Goal: Task Accomplishment & Management: Manage account settings

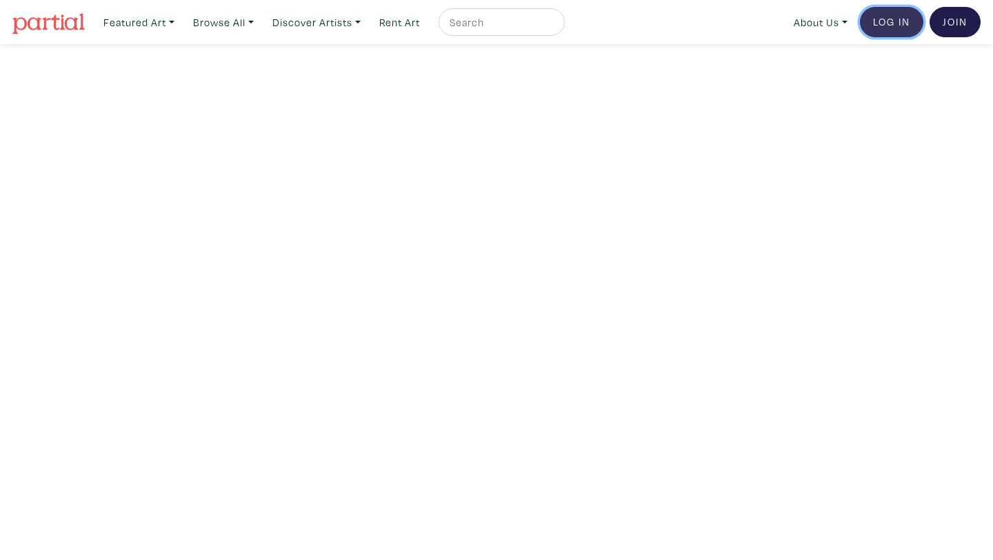
click at [876, 17] on link "Log In" at bounding box center [891, 22] width 63 height 30
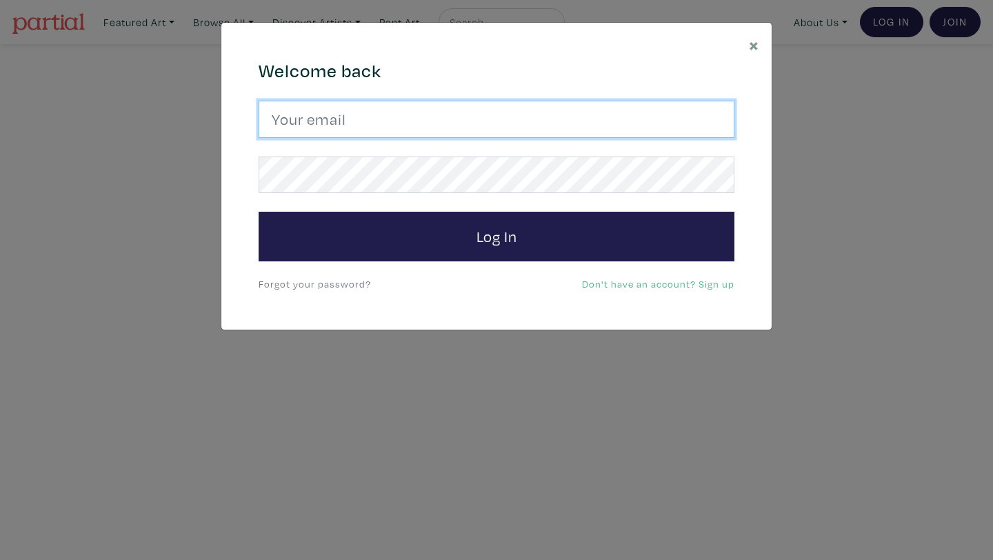
type input "amadaestabillo@gmail.com"
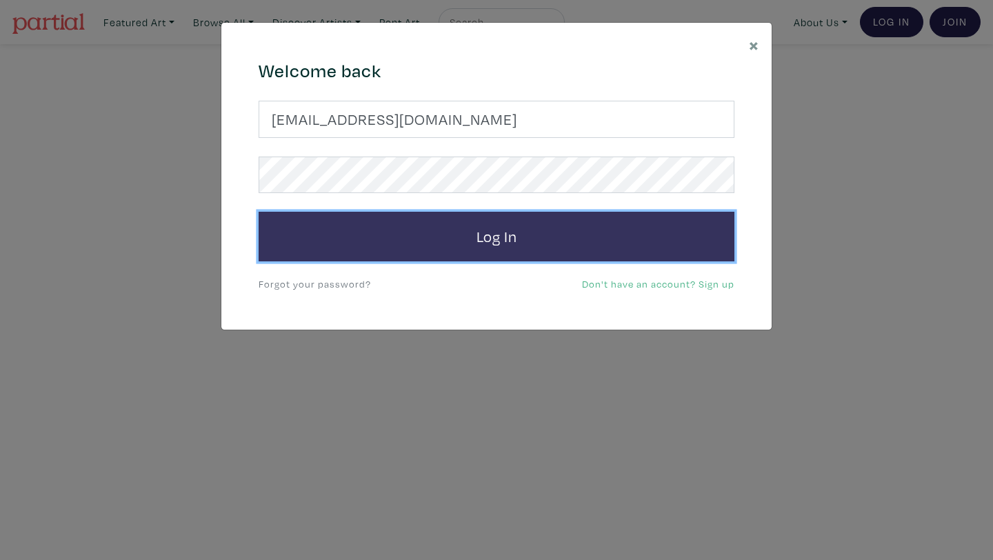
click at [449, 254] on button "Log In" at bounding box center [497, 237] width 476 height 50
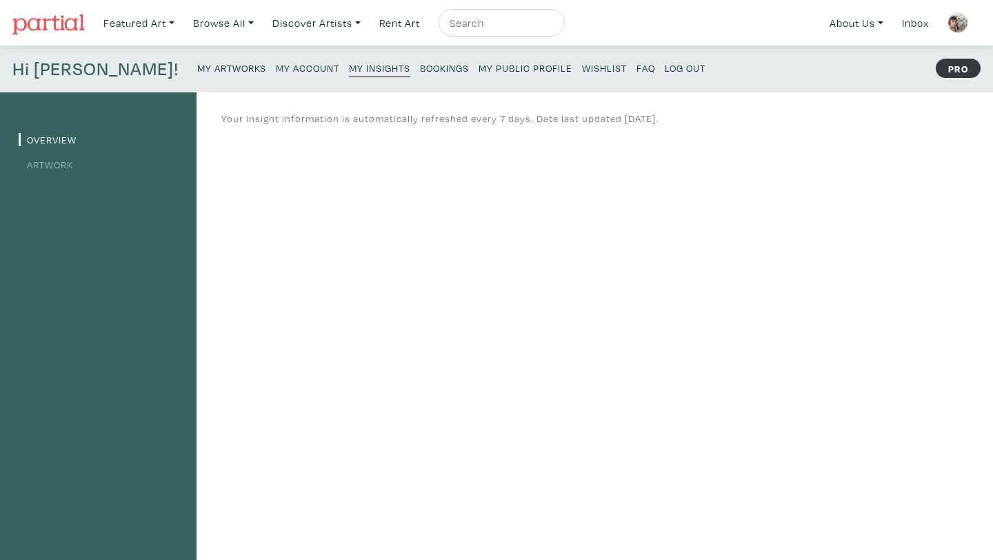
click at [478, 70] on small "My Public Profile" at bounding box center [525, 67] width 94 height 13
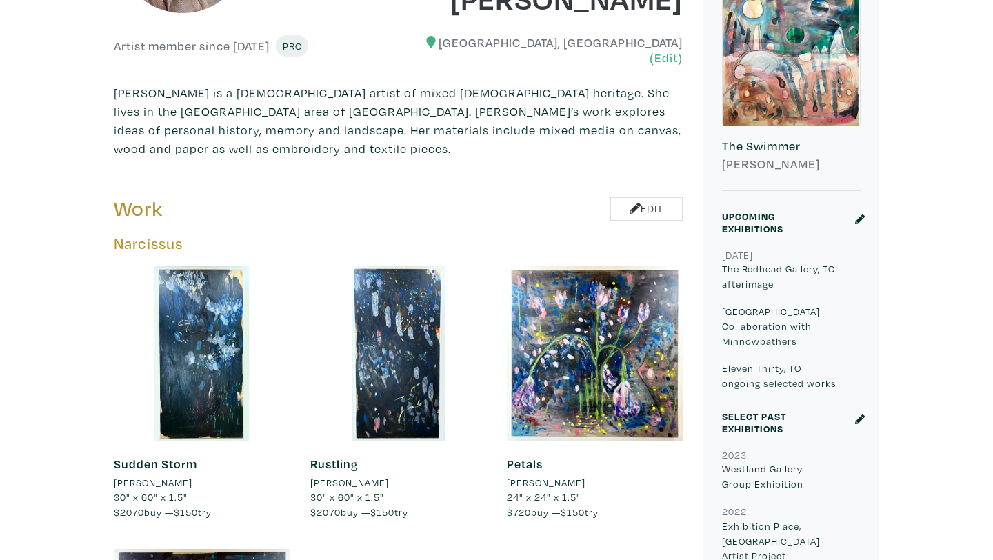
scroll to position [392, 0]
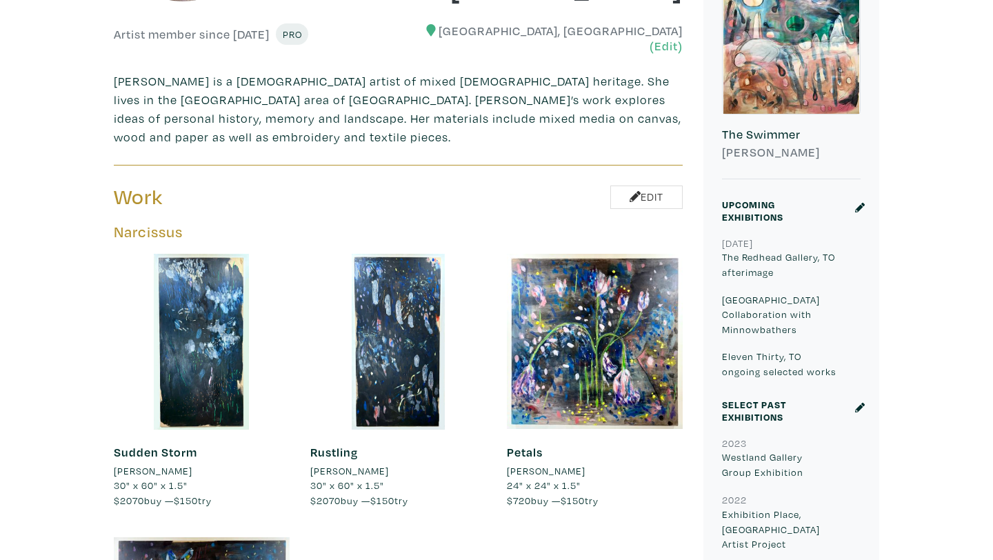
click at [858, 205] on icon at bounding box center [860, 208] width 10 height 10
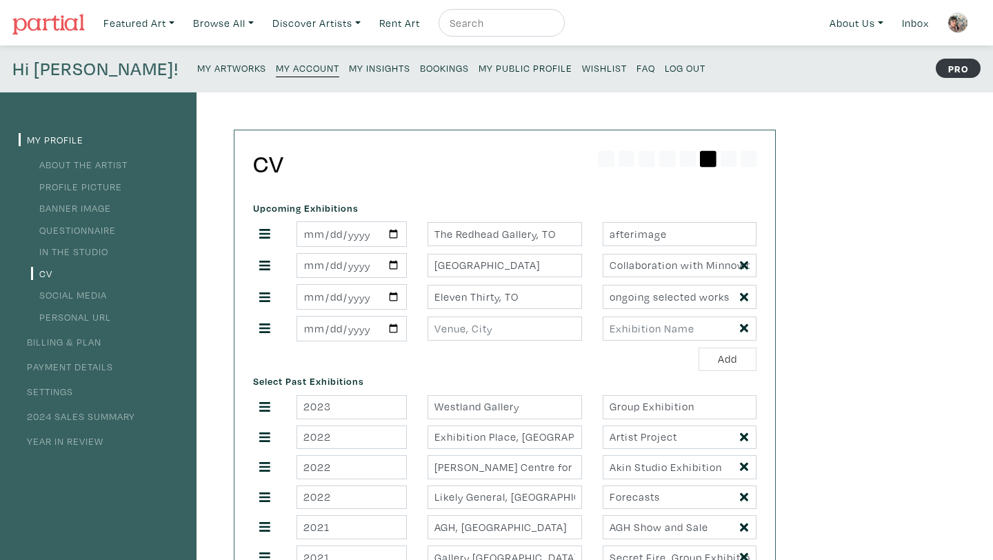
click at [197, 66] on small "My Artworks" at bounding box center [231, 67] width 69 height 13
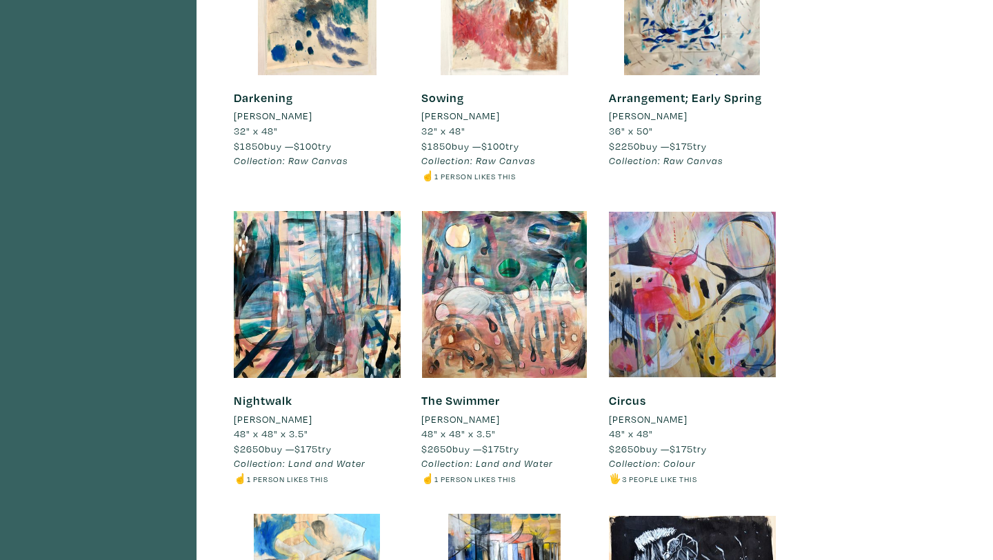
scroll to position [1708, 0]
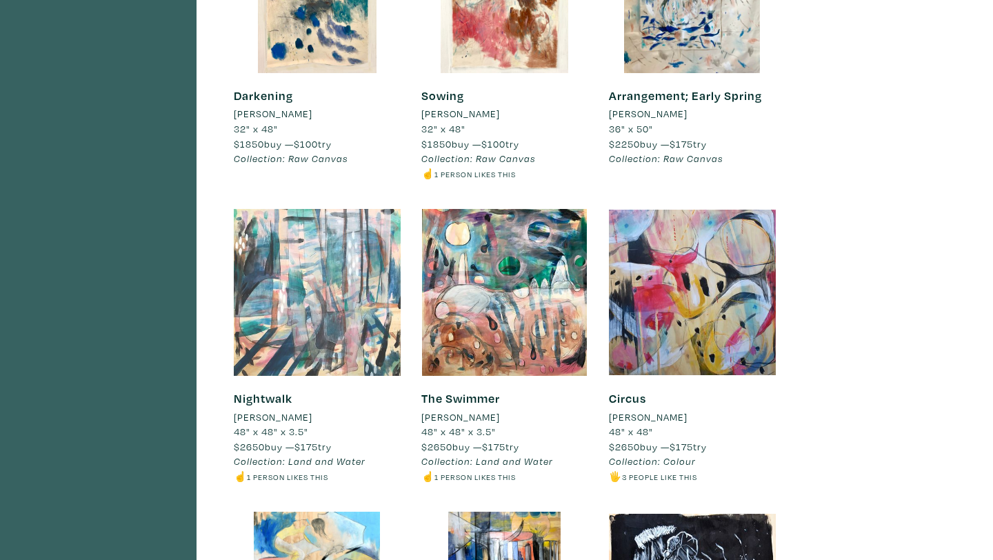
click at [296, 288] on div at bounding box center [317, 292] width 167 height 167
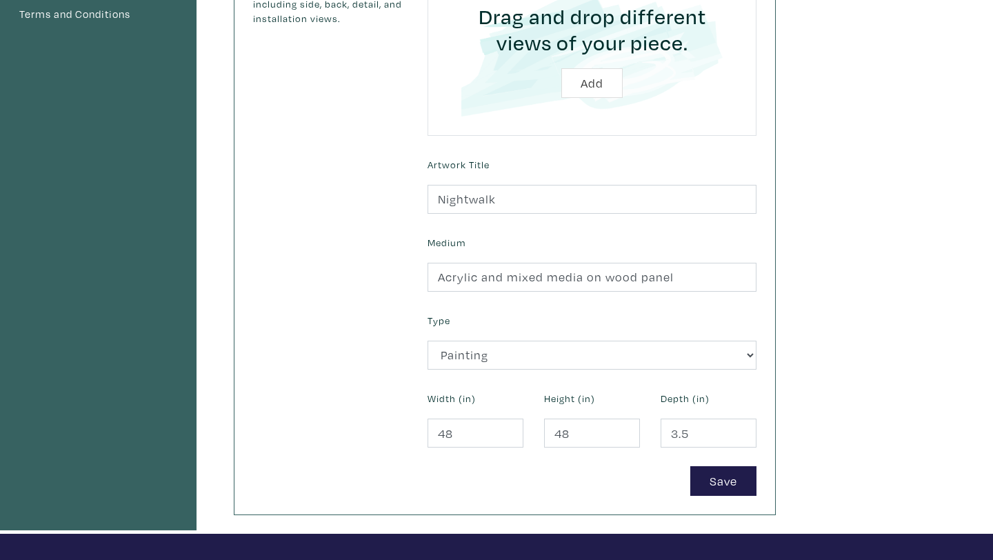
scroll to position [381, 0]
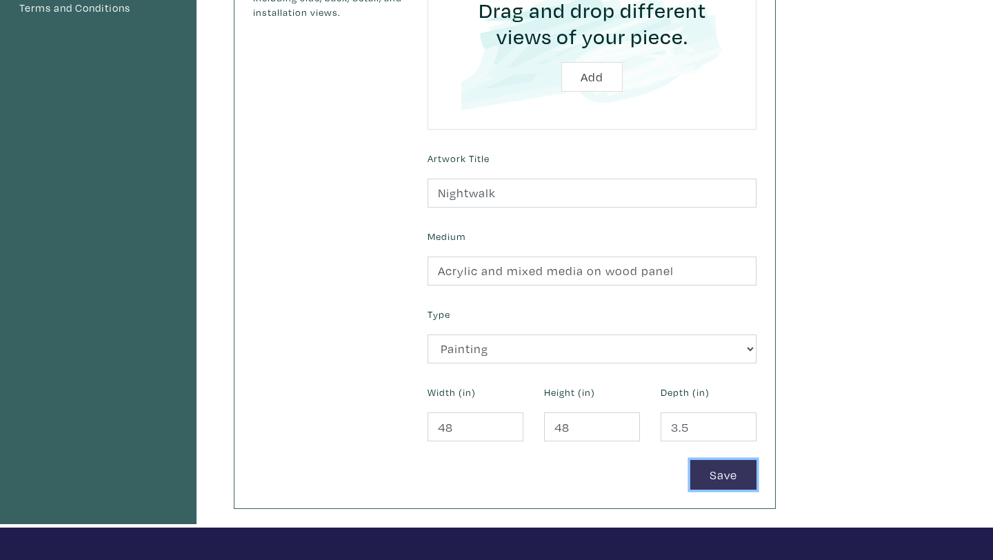
click at [725, 475] on button "Save" at bounding box center [723, 475] width 66 height 30
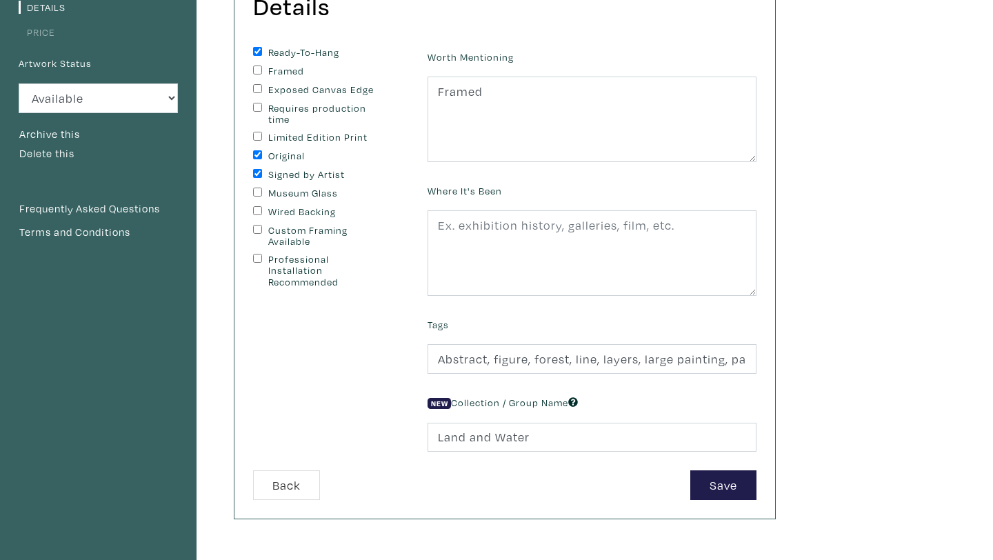
scroll to position [161, 0]
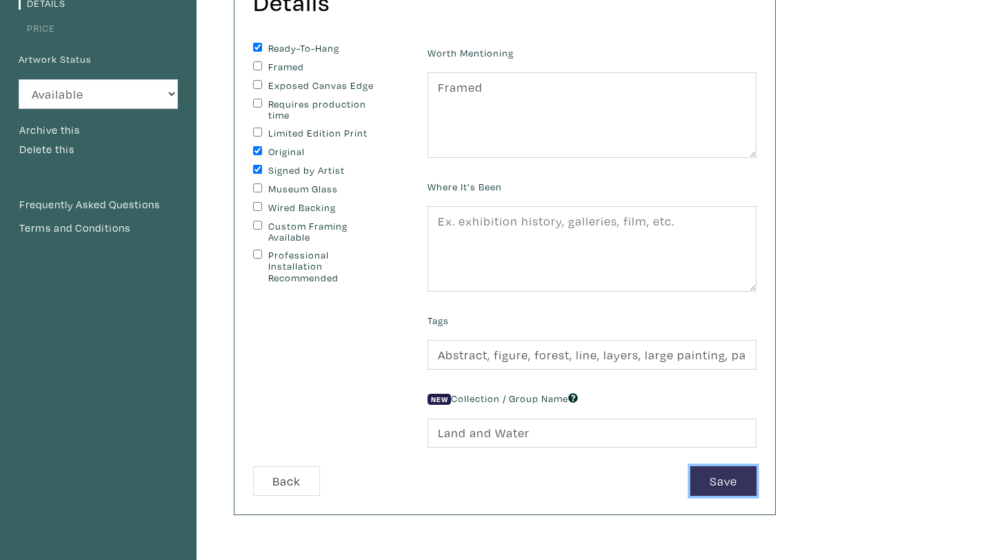
click at [728, 485] on button "Save" at bounding box center [723, 481] width 66 height 30
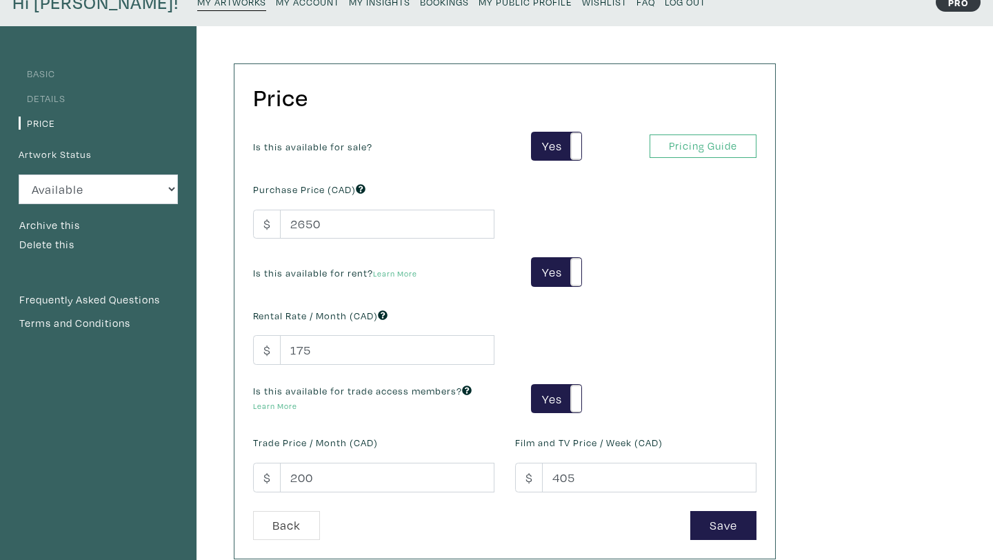
scroll to position [68, 0]
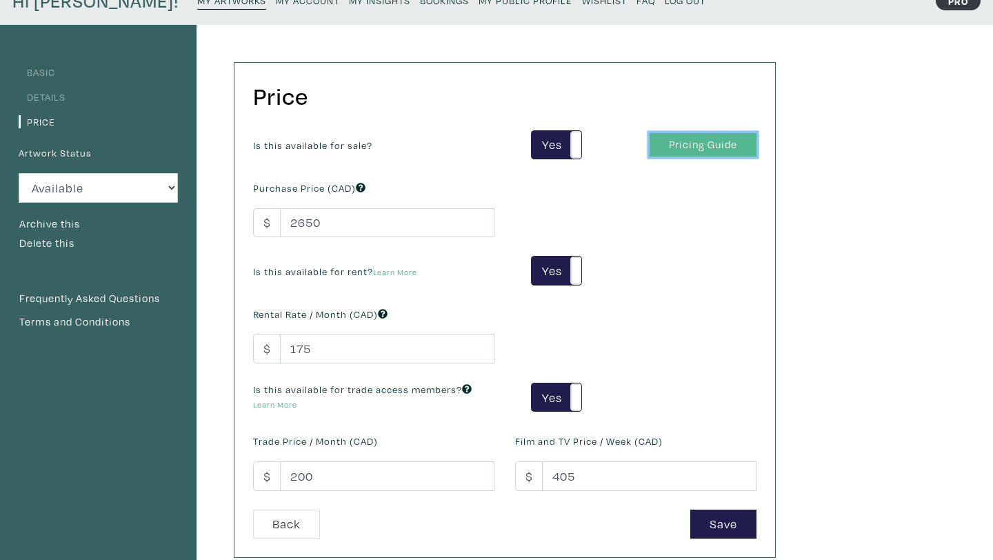
click at [660, 149] on link "Pricing Guide" at bounding box center [702, 145] width 107 height 24
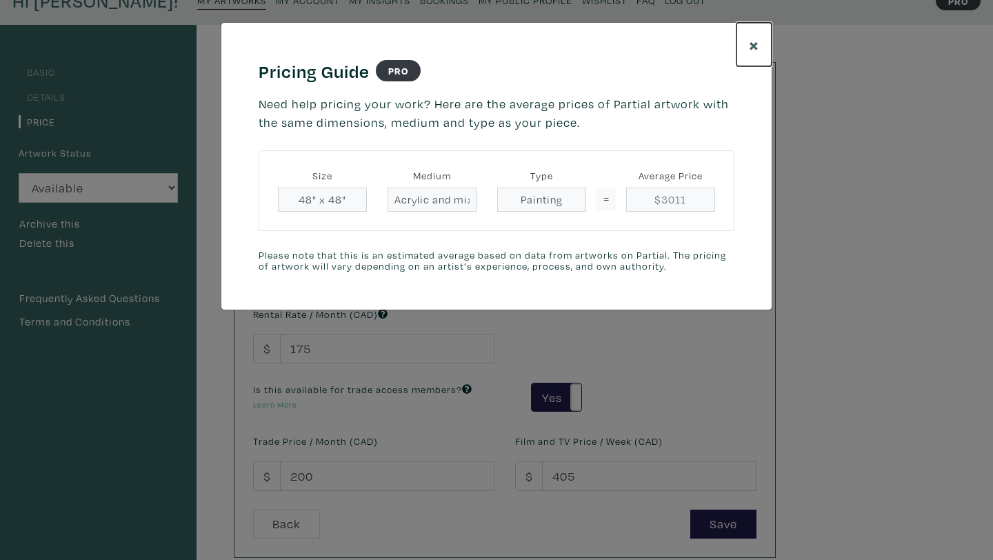
click at [759, 46] on button "×" at bounding box center [753, 44] width 35 height 43
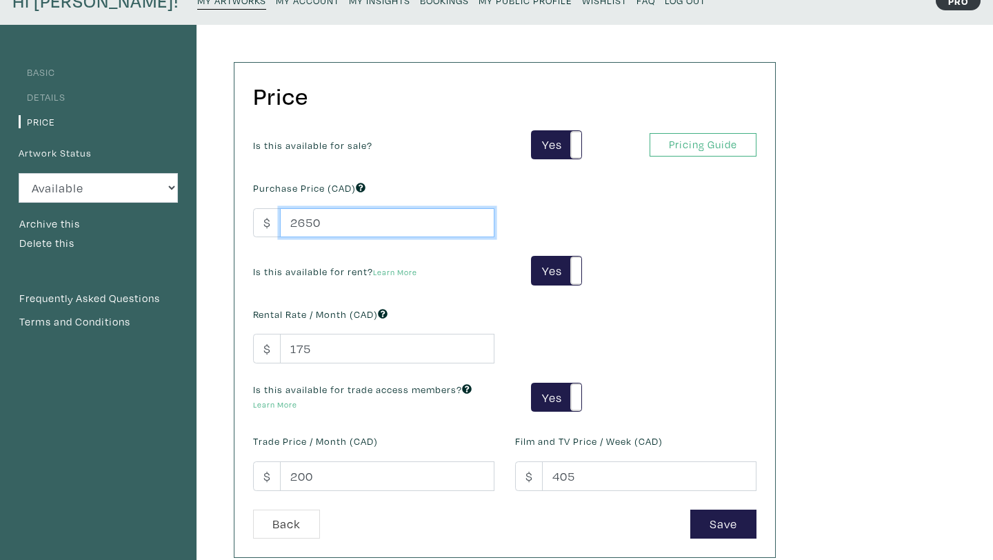
click at [326, 221] on input "2650" at bounding box center [387, 223] width 214 height 30
type input "2"
type input "3000"
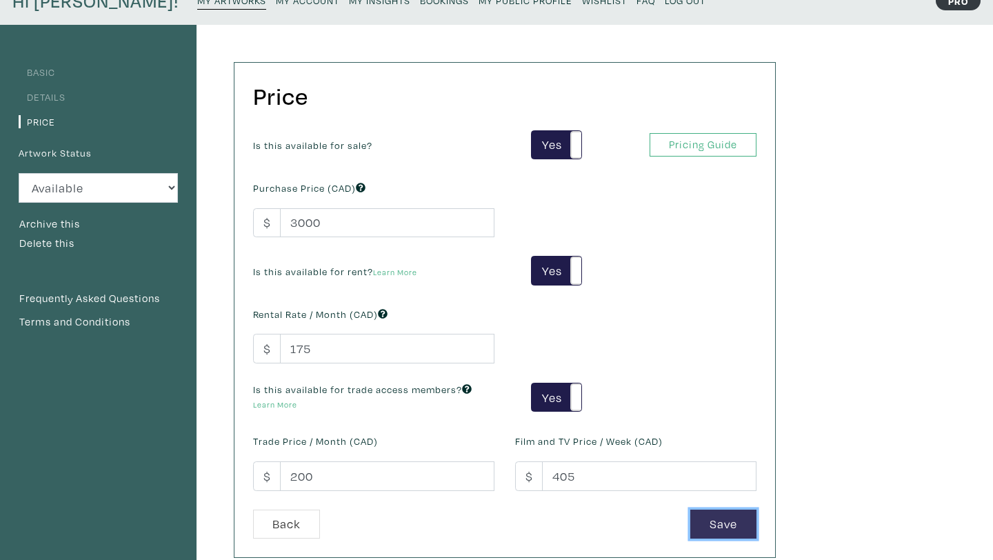
click at [703, 520] on button "Save" at bounding box center [723, 525] width 66 height 30
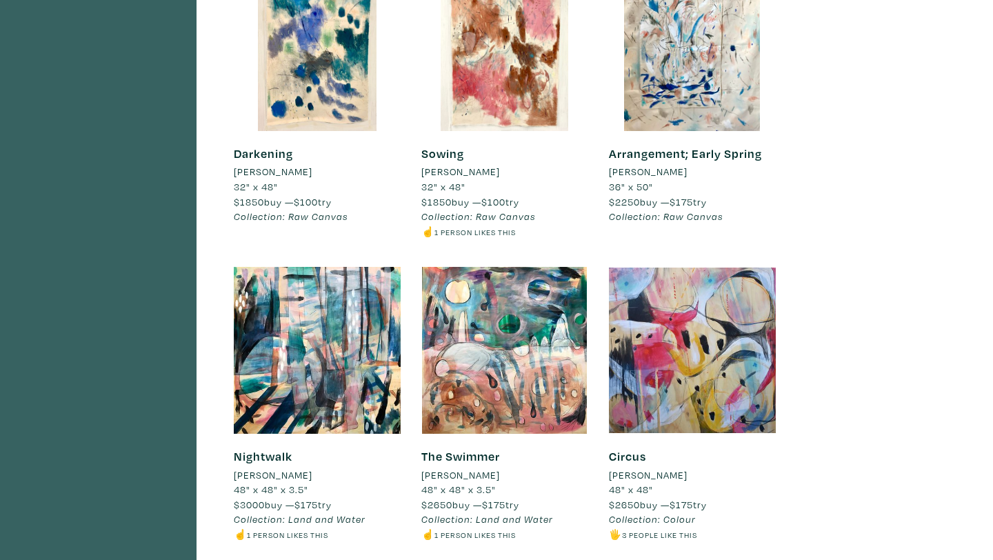
scroll to position [1655, 0]
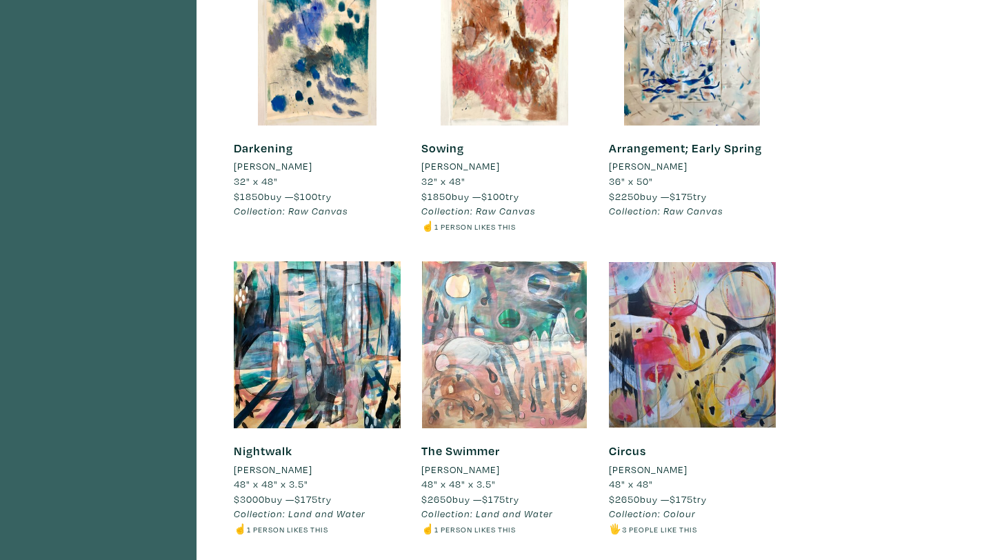
click at [544, 350] on div at bounding box center [504, 344] width 167 height 167
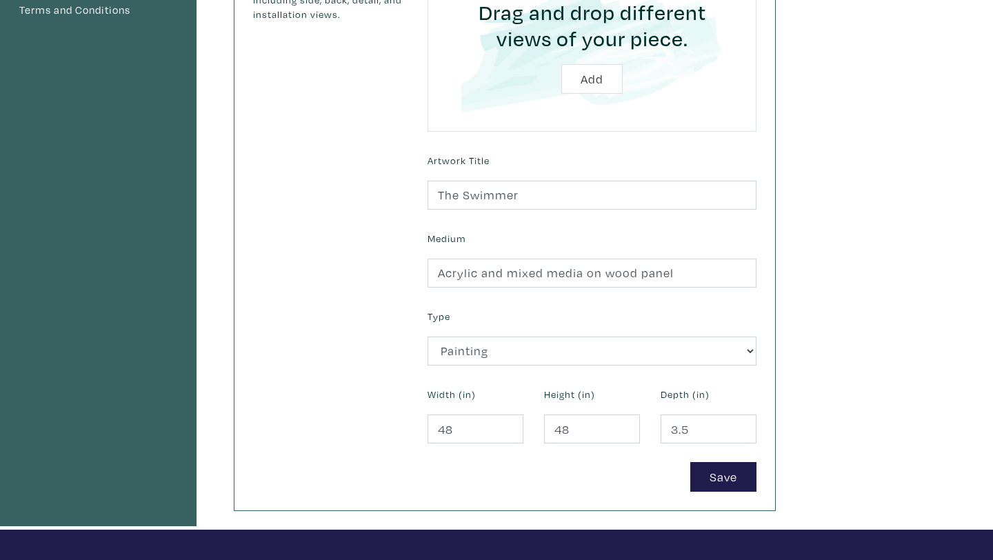
scroll to position [682, 0]
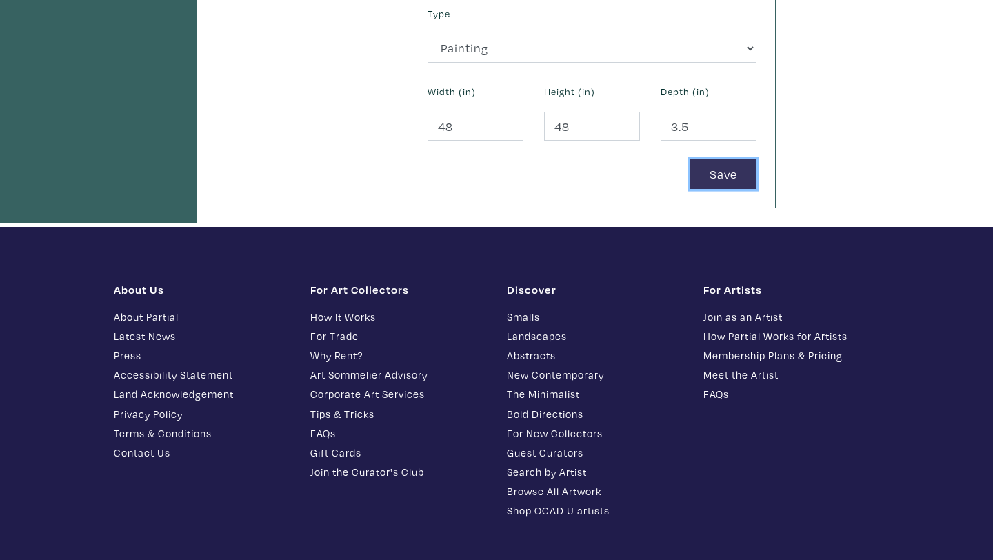
click at [732, 178] on button "Save" at bounding box center [723, 174] width 66 height 30
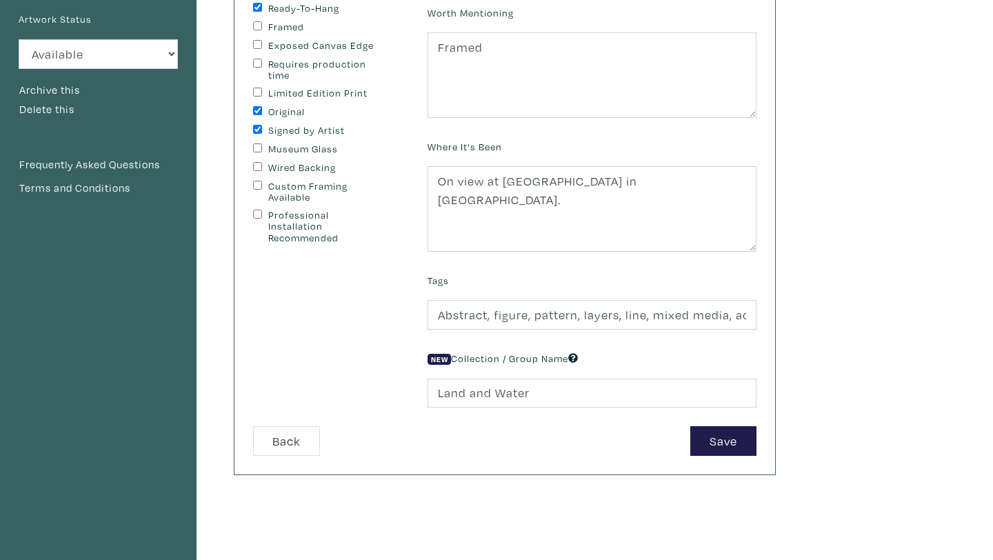
scroll to position [206, 0]
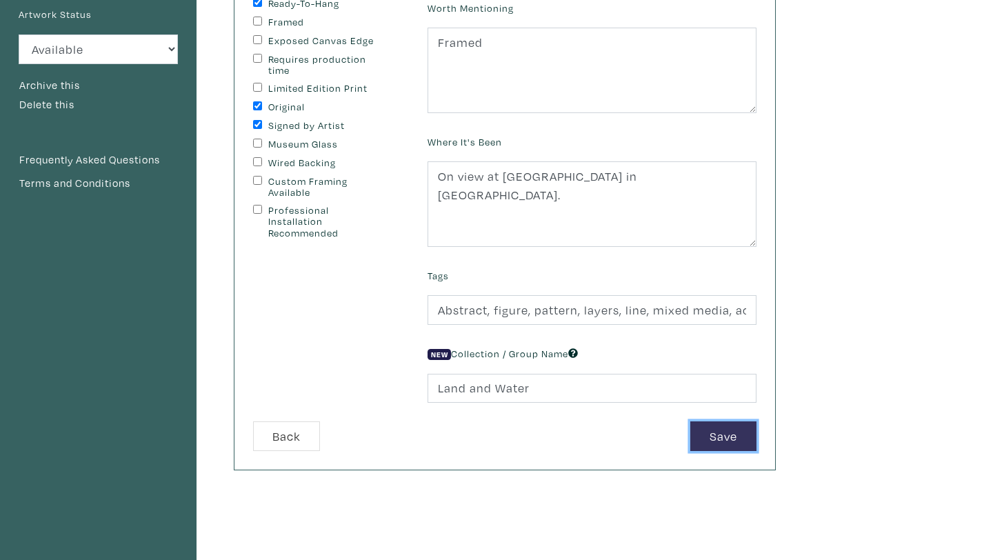
click at [723, 437] on button "Save" at bounding box center [723, 436] width 66 height 30
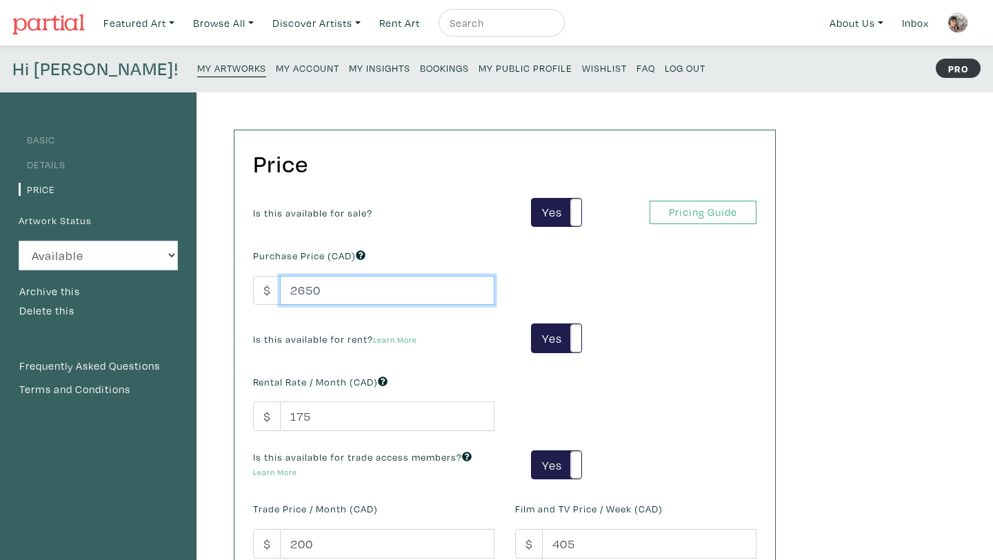
click at [352, 299] on input "2650" at bounding box center [387, 291] width 214 height 30
type input "2"
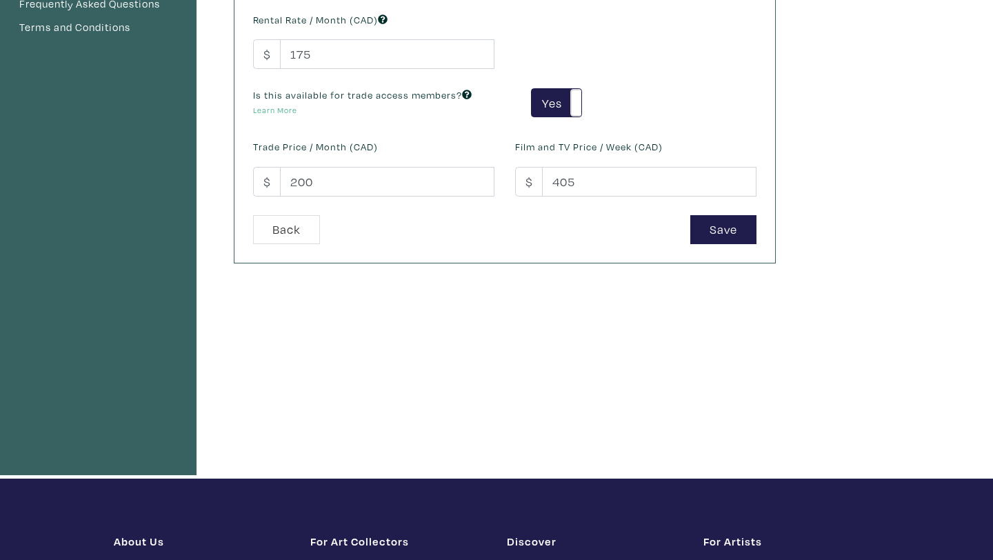
scroll to position [466, 0]
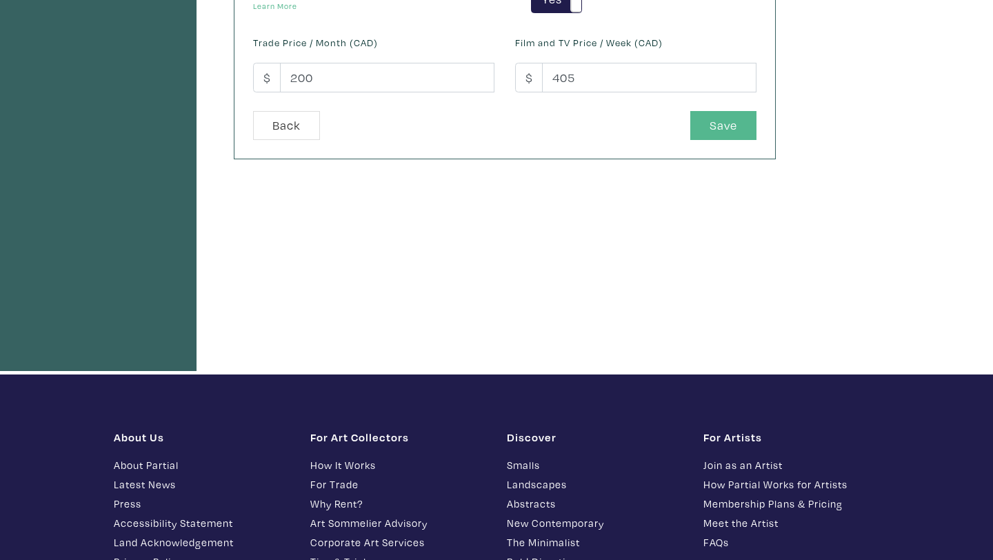
type input "3000"
click at [730, 128] on button "Save" at bounding box center [723, 126] width 66 height 30
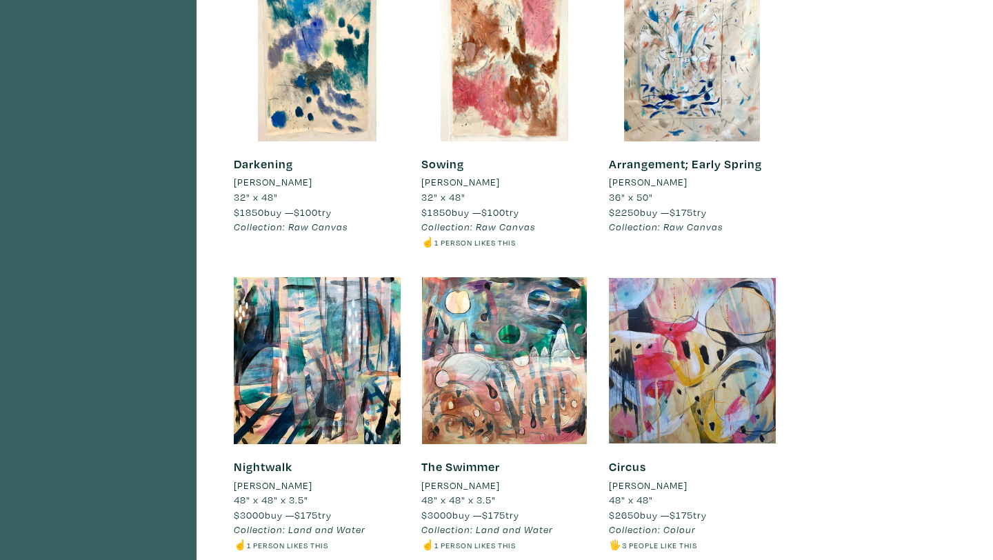
scroll to position [1642, 0]
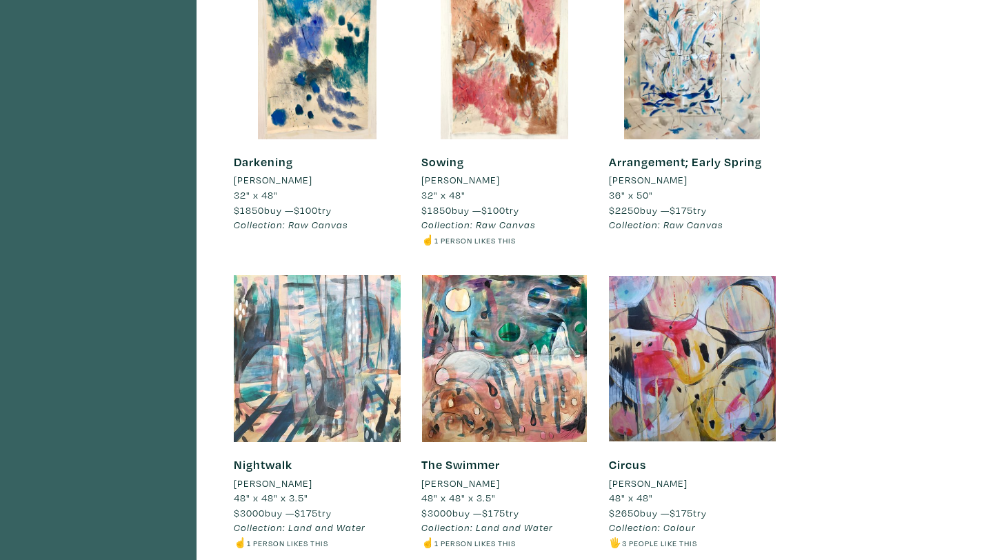
click at [327, 359] on div at bounding box center [317, 358] width 167 height 167
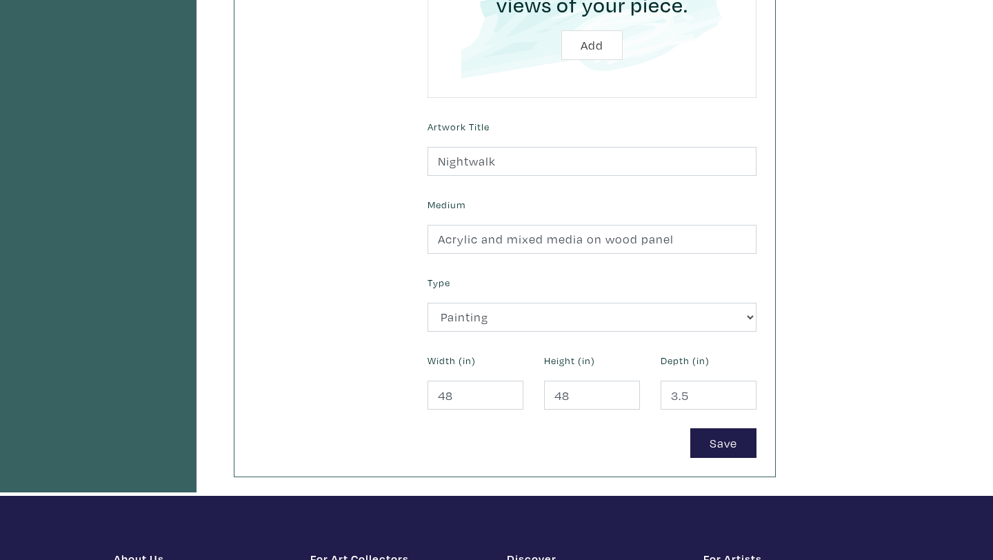
scroll to position [425, 0]
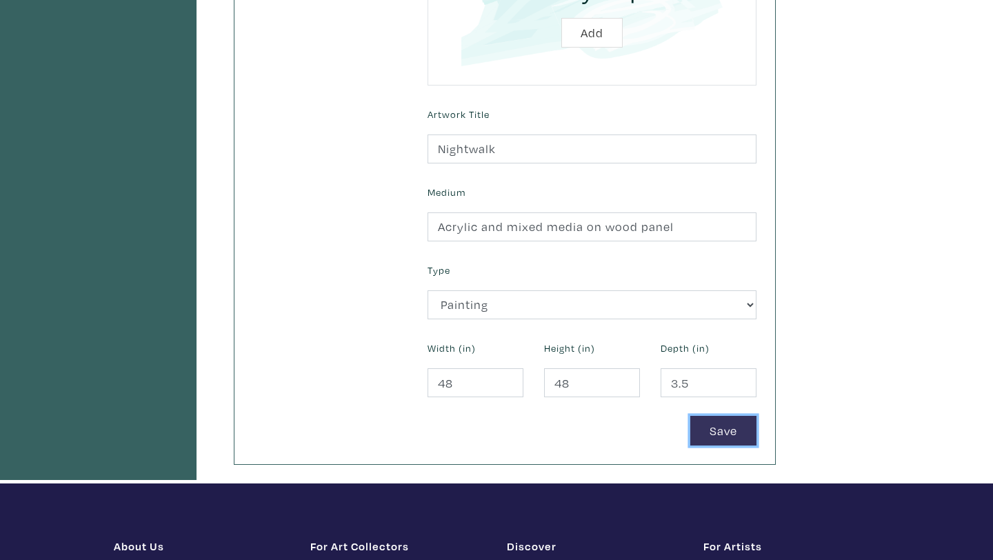
click at [723, 434] on button "Save" at bounding box center [723, 431] width 66 height 30
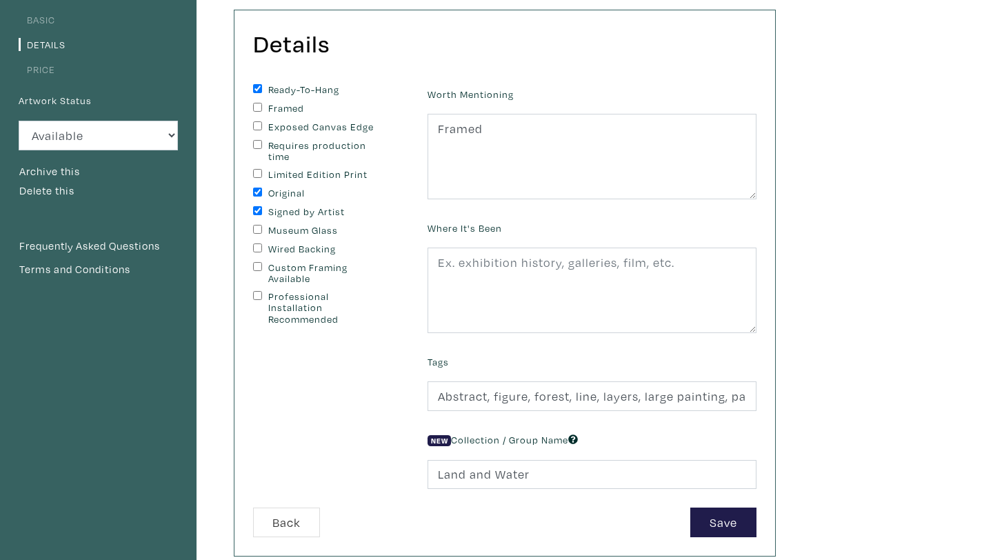
scroll to position [162, 0]
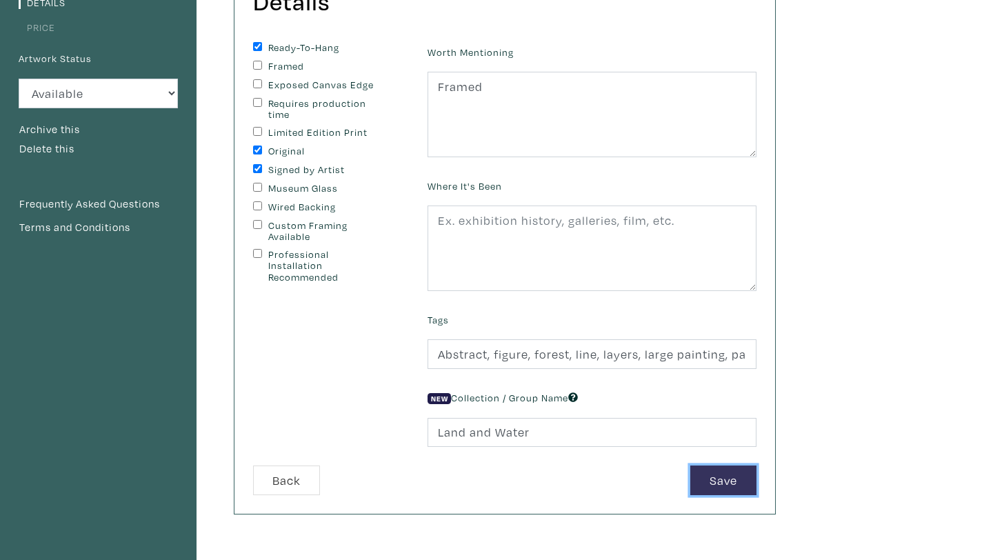
click at [715, 483] on button "Save" at bounding box center [723, 480] width 66 height 30
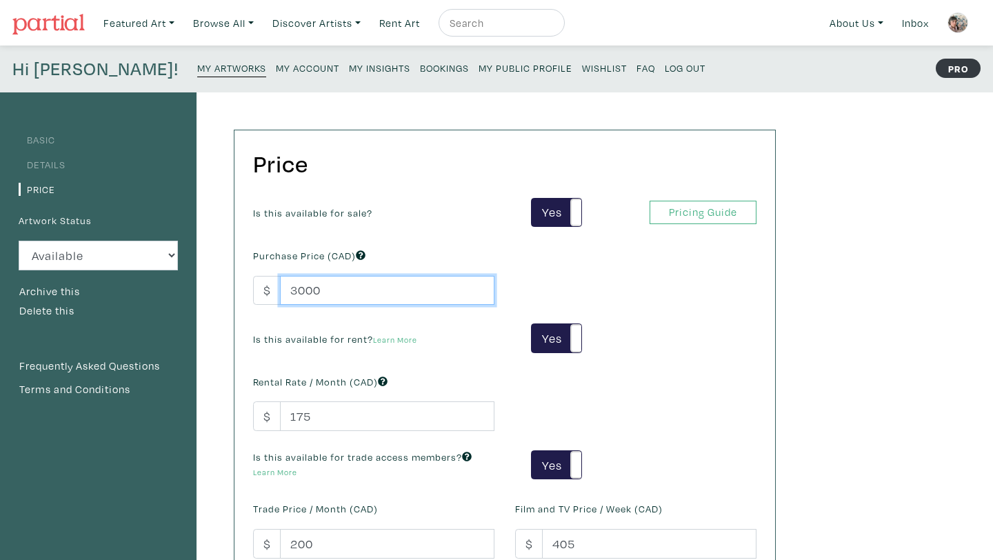
click at [326, 293] on input "3000" at bounding box center [387, 291] width 214 height 30
type input "3"
type input "2850"
click at [661, 300] on div "Is this available for sale? Yes No Yes No Pricing Guide PRO Purchase Price (CAD…" at bounding box center [505, 387] width 524 height 379
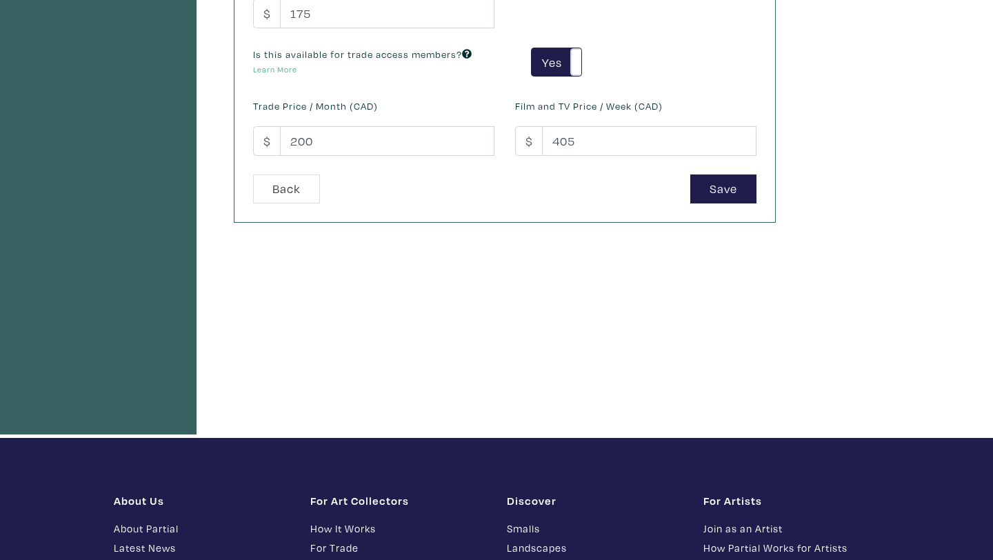
scroll to position [401, 0]
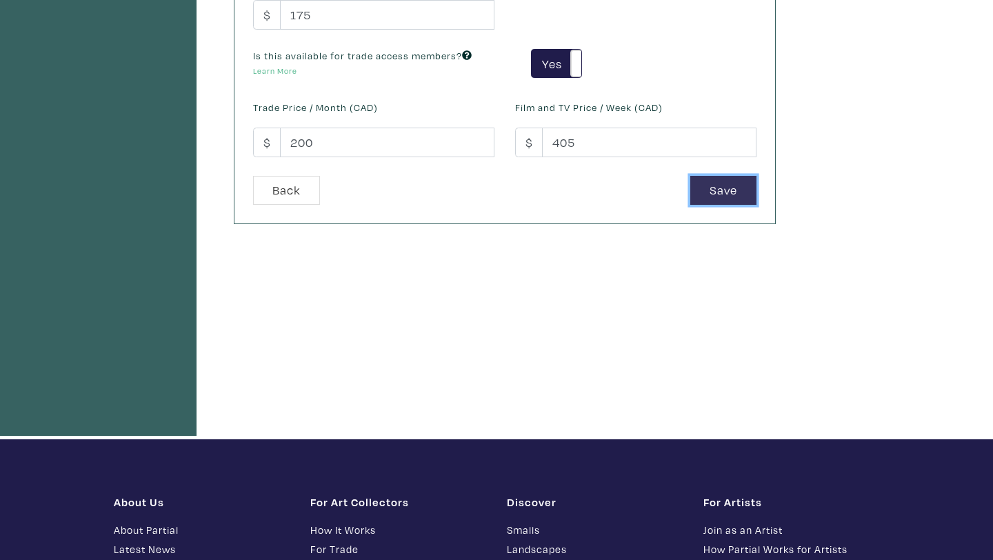
click at [729, 190] on button "Save" at bounding box center [723, 191] width 66 height 30
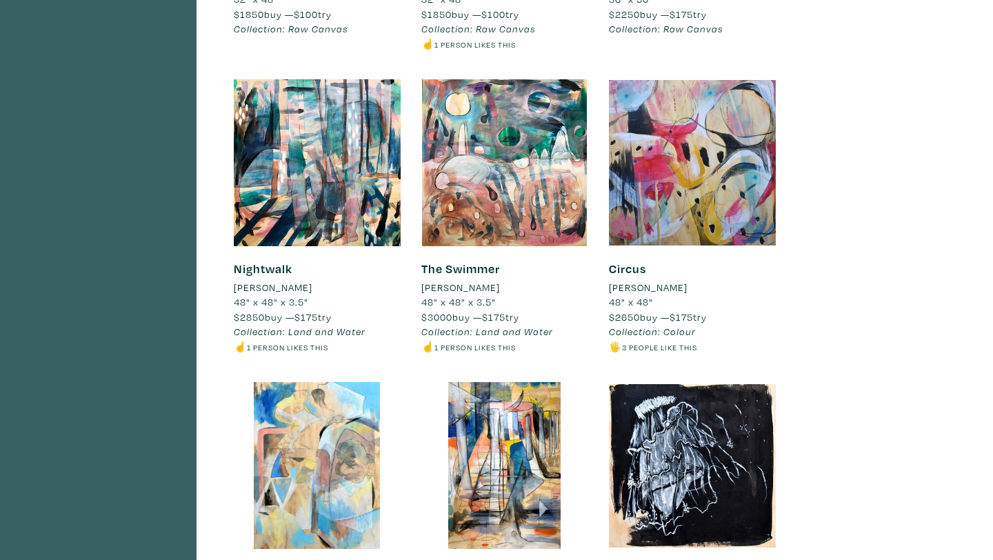
scroll to position [1838, 0]
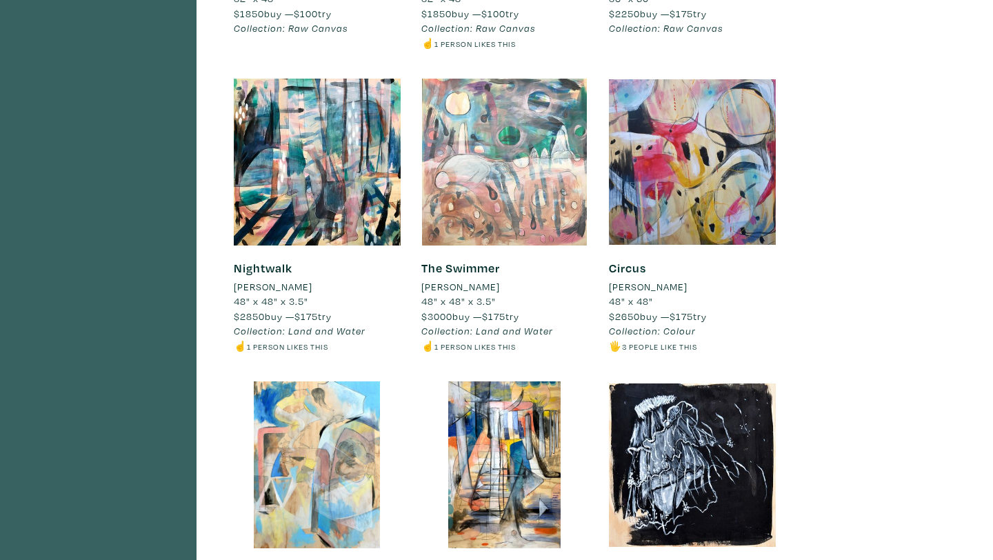
click at [453, 184] on div at bounding box center [504, 162] width 167 height 167
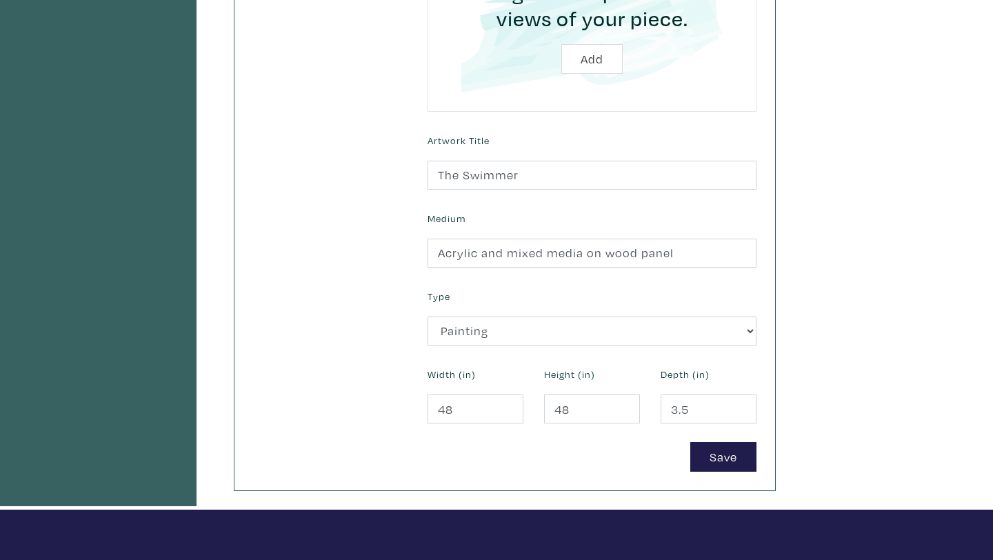
scroll to position [430, 0]
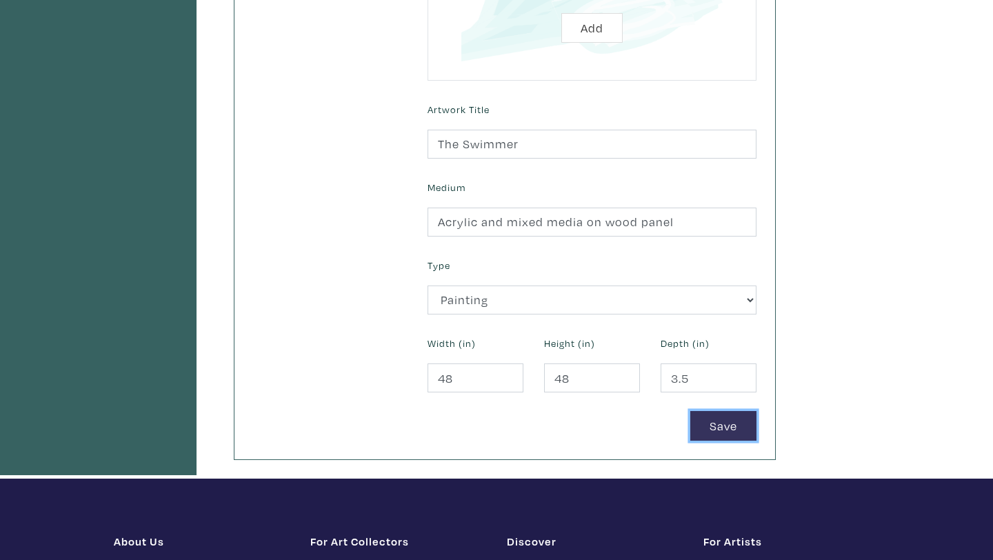
click at [720, 430] on button "Save" at bounding box center [723, 426] width 66 height 30
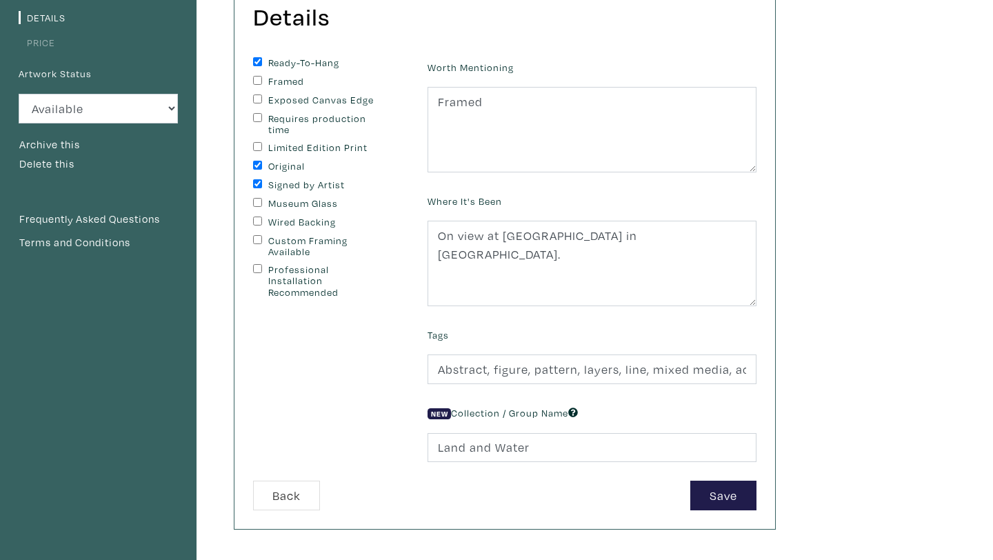
scroll to position [148, 0]
click at [722, 494] on button "Save" at bounding box center [723, 495] width 66 height 30
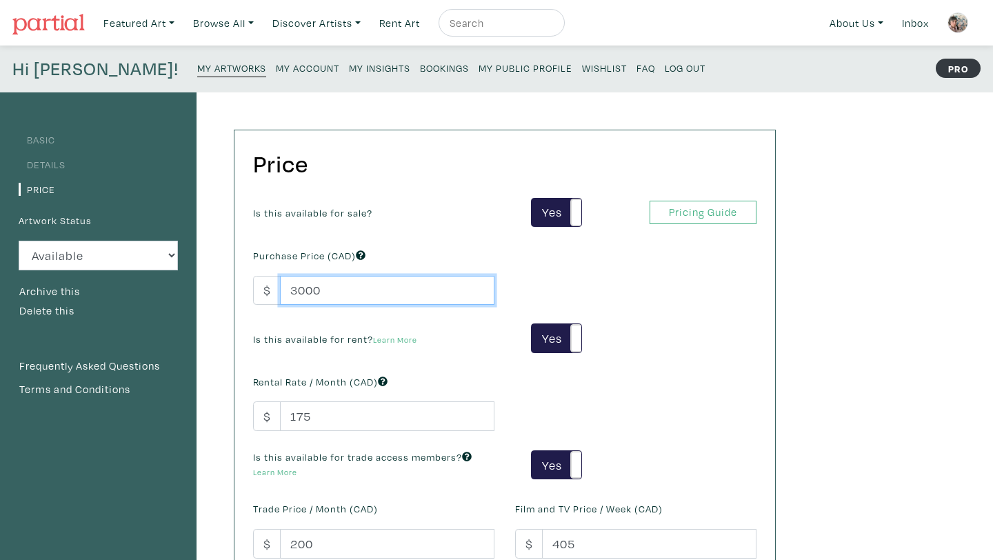
click at [339, 288] on input "3000" at bounding box center [387, 291] width 214 height 30
type input "3"
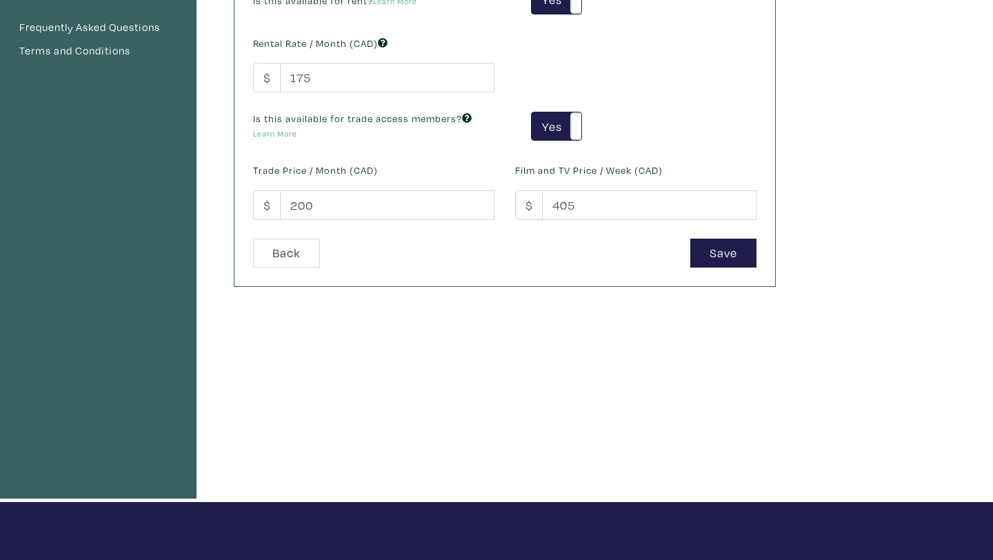
scroll to position [393, 0]
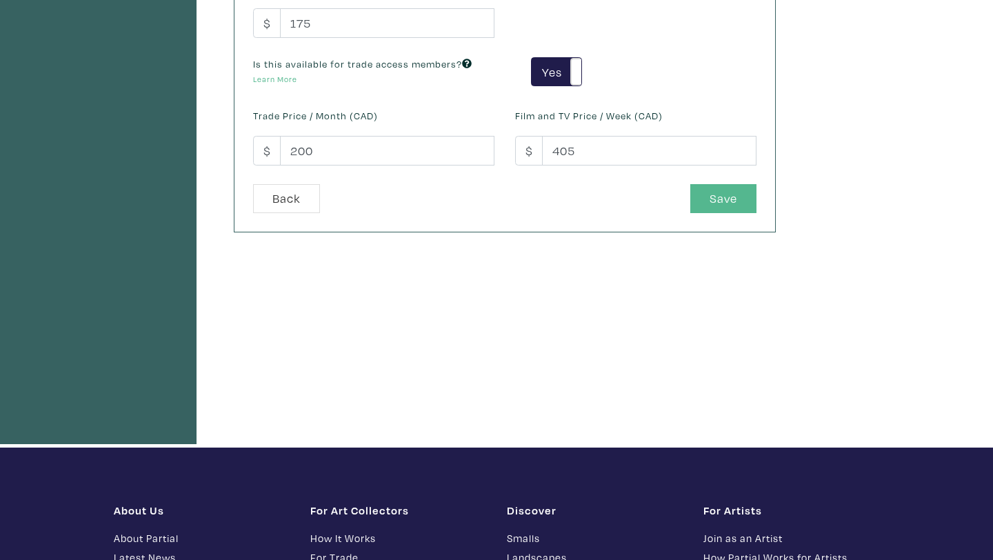
type input "2850"
click at [715, 197] on button "Save" at bounding box center [723, 199] width 66 height 30
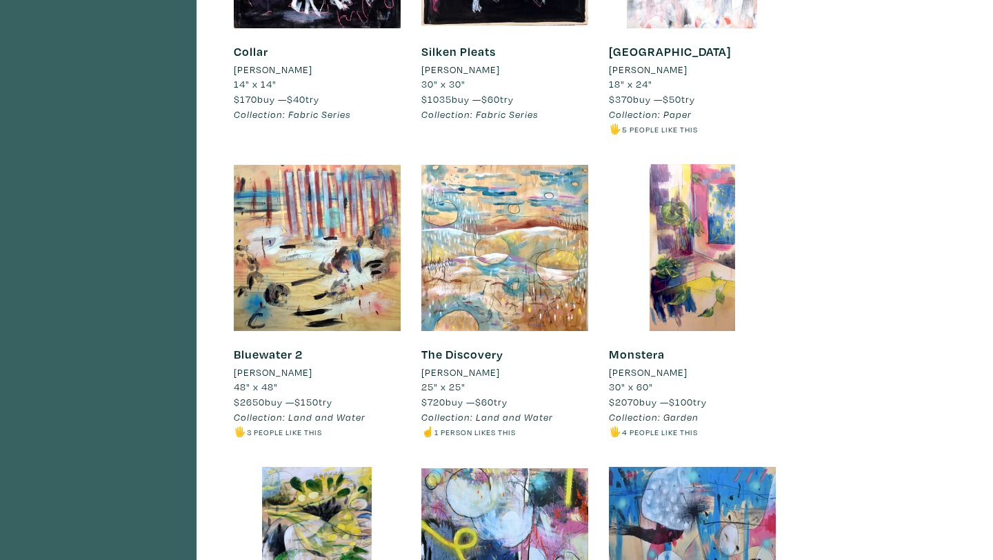
scroll to position [2700, 0]
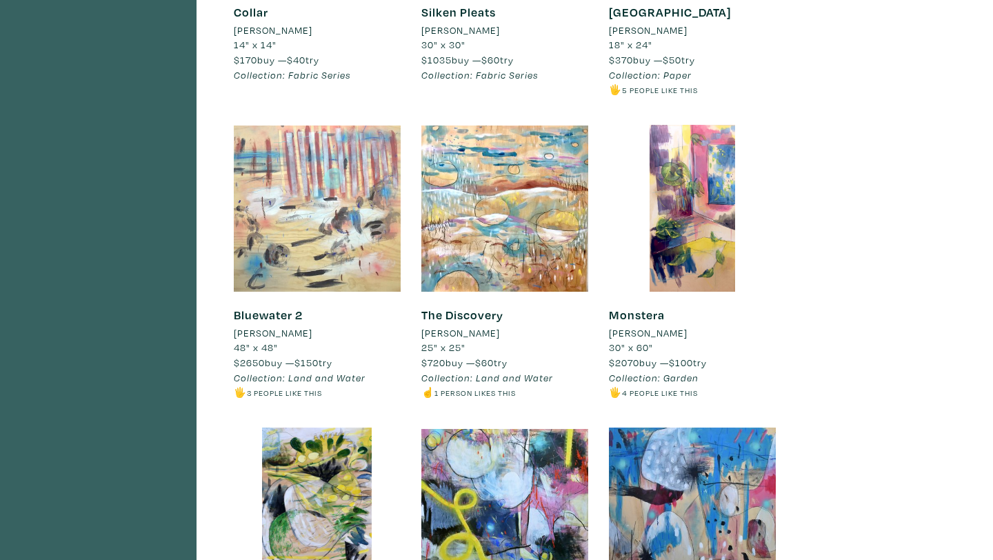
click at [330, 205] on div at bounding box center [317, 208] width 167 height 167
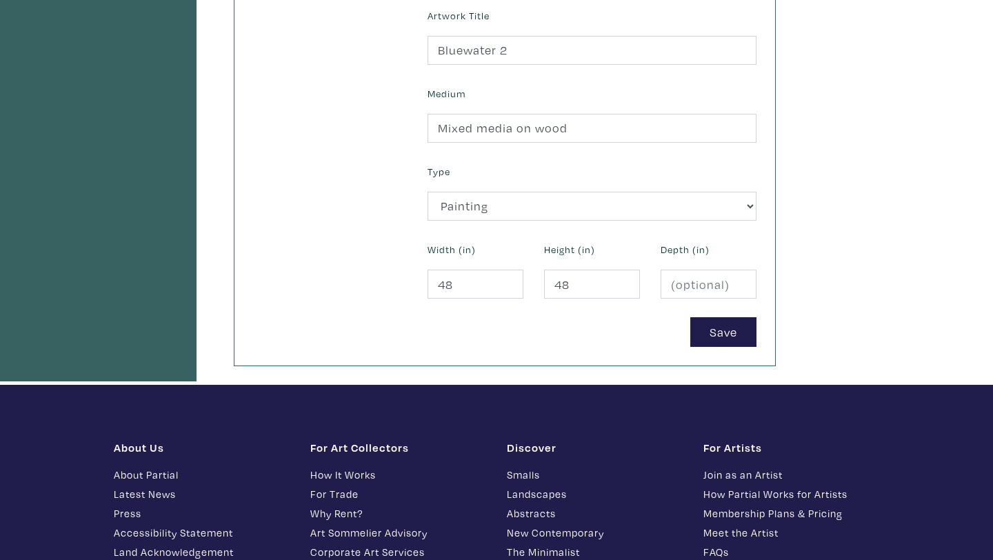
scroll to position [525, 0]
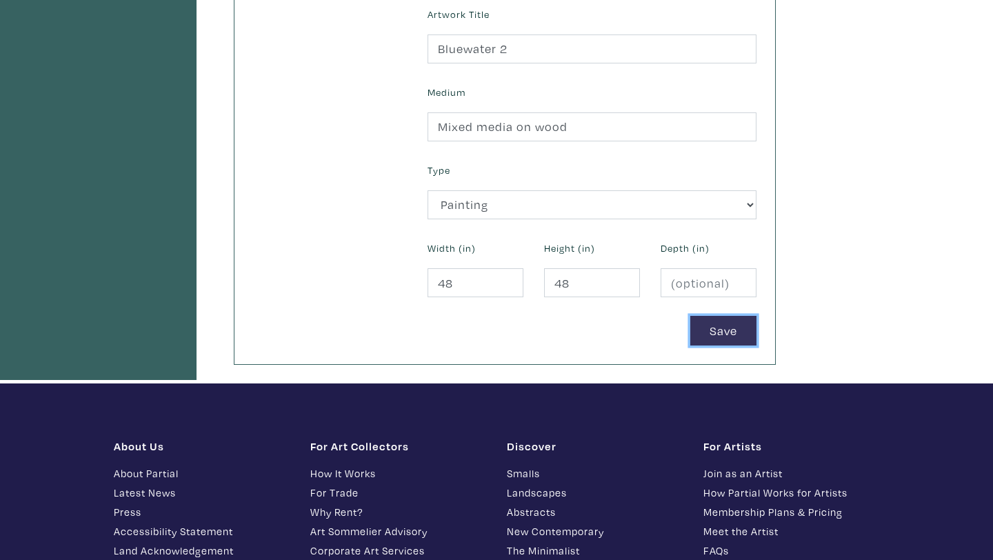
click at [716, 330] on button "Save" at bounding box center [723, 331] width 66 height 30
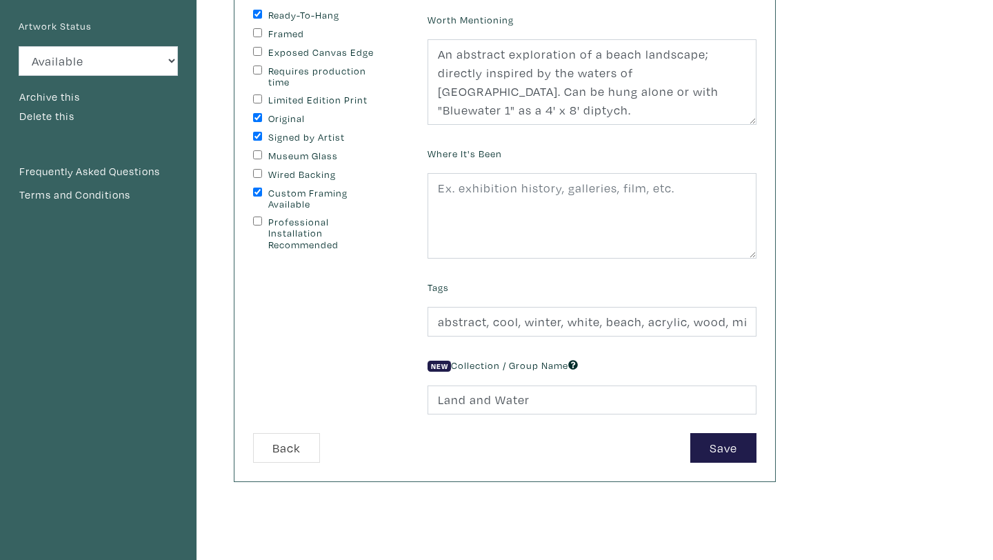
scroll to position [197, 0]
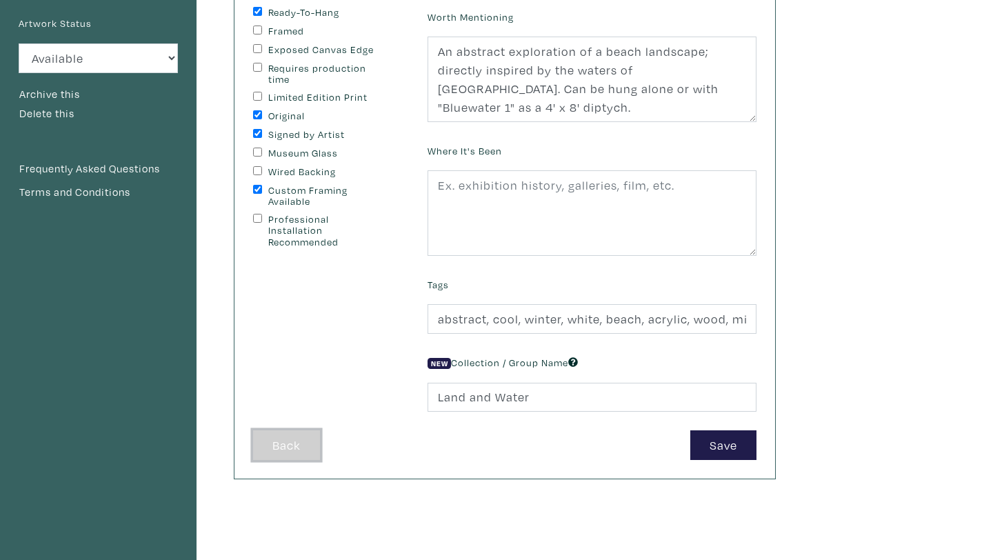
click at [279, 435] on button "Back" at bounding box center [286, 445] width 67 height 30
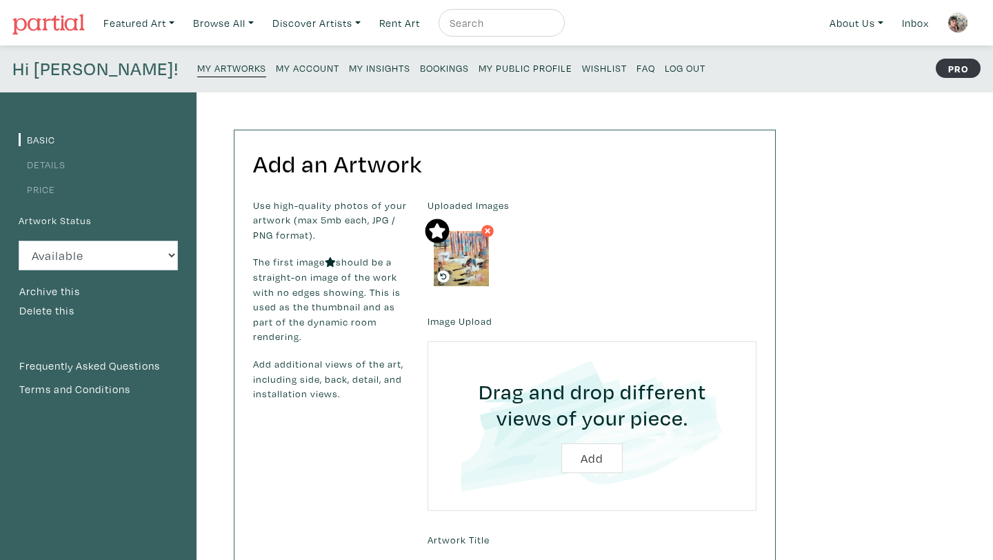
click at [197, 68] on small "My Artworks" at bounding box center [231, 67] width 69 height 13
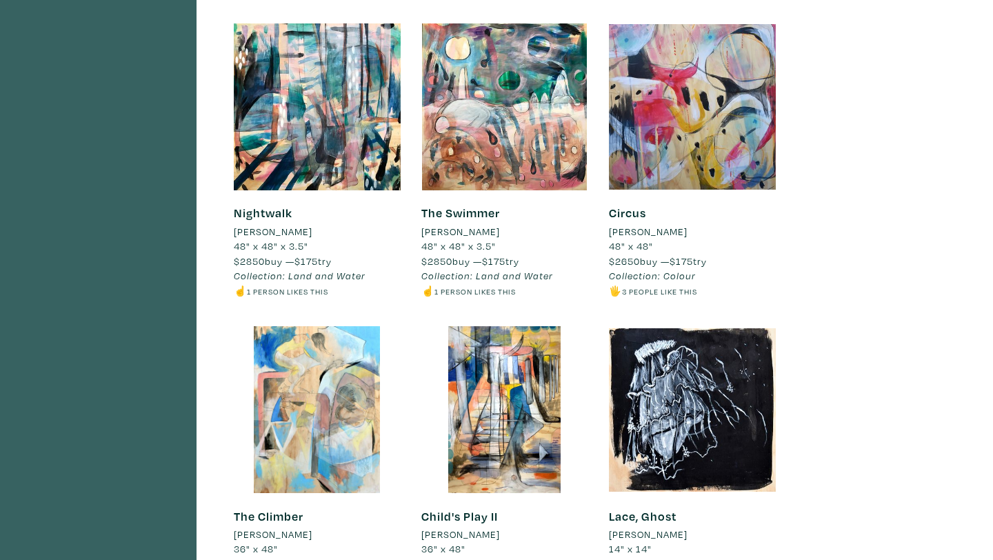
scroll to position [1893, 0]
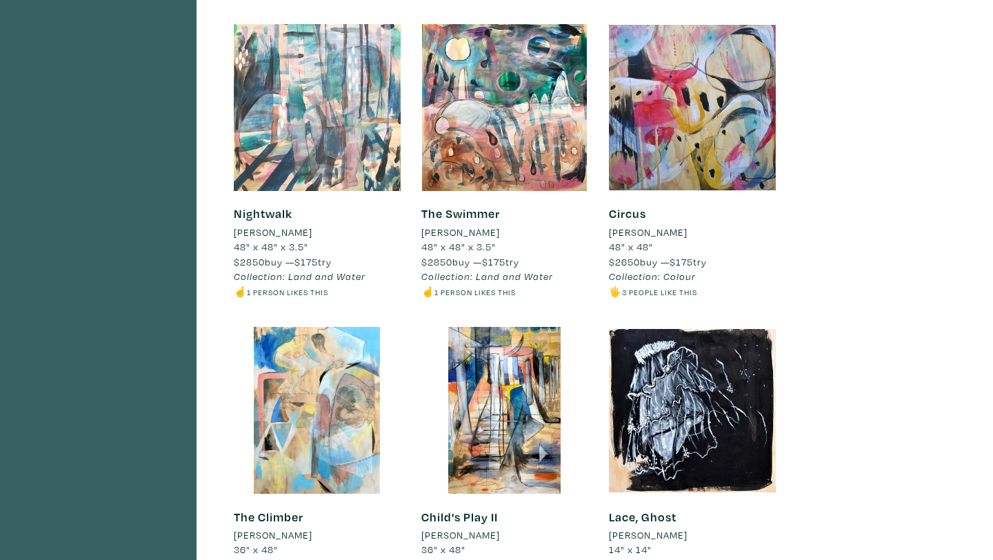
click at [347, 146] on div at bounding box center [317, 107] width 167 height 167
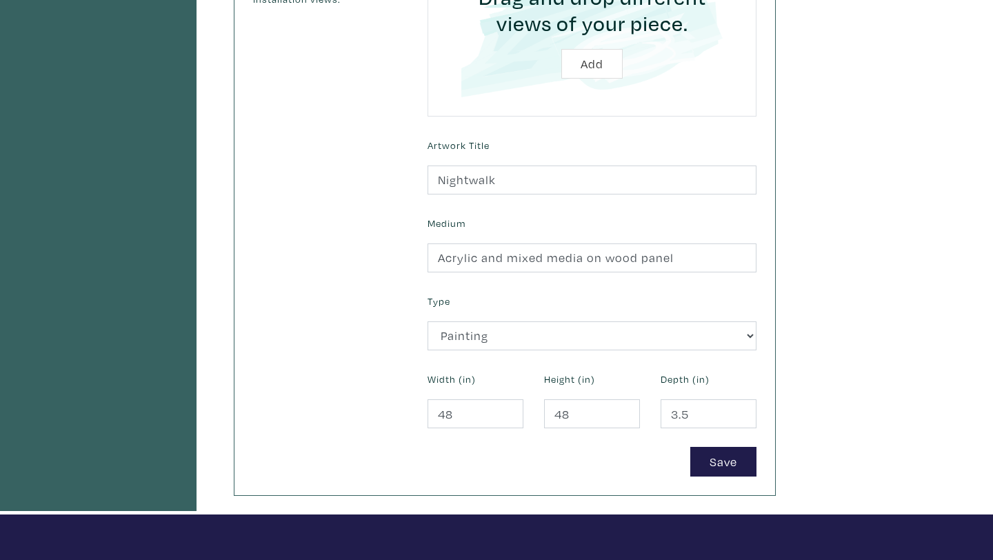
scroll to position [396, 0]
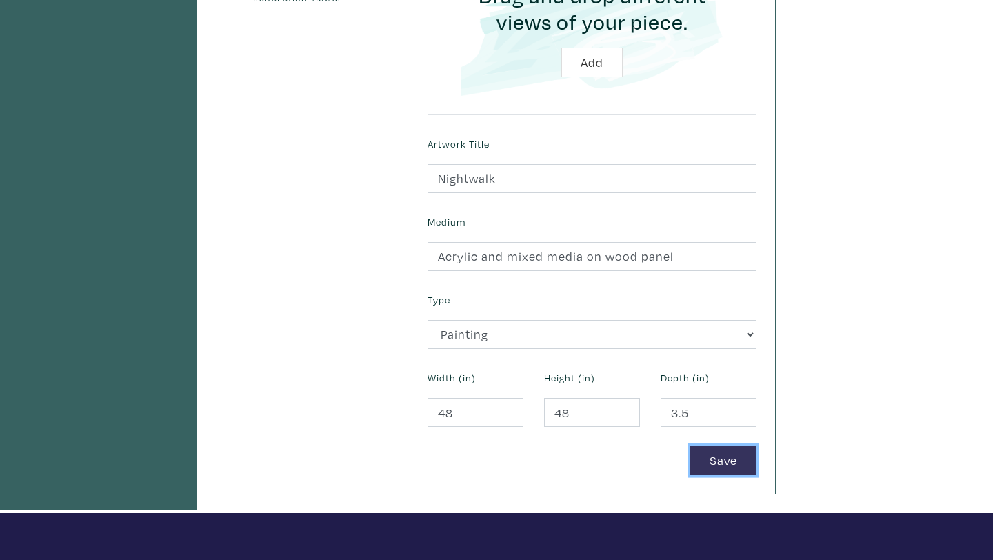
click at [722, 466] on button "Save" at bounding box center [723, 460] width 66 height 30
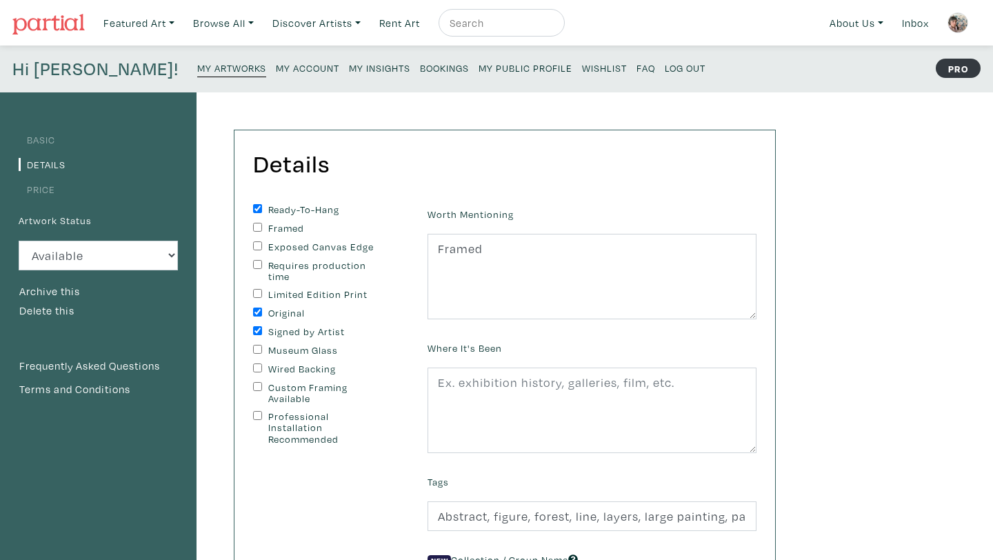
click at [962, 28] on img at bounding box center [957, 22] width 21 height 21
